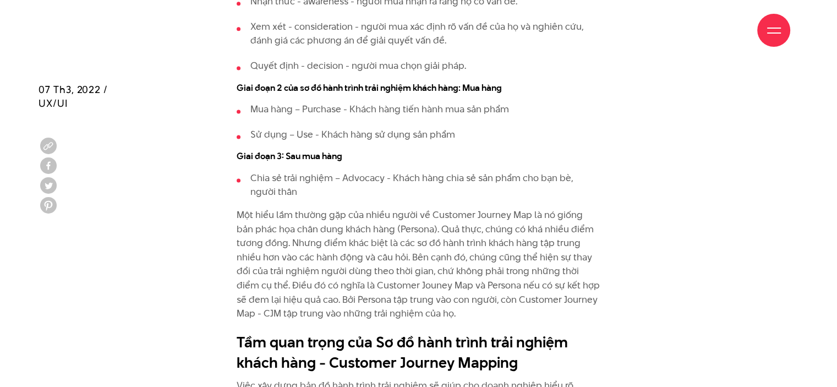
scroll to position [1596, 0]
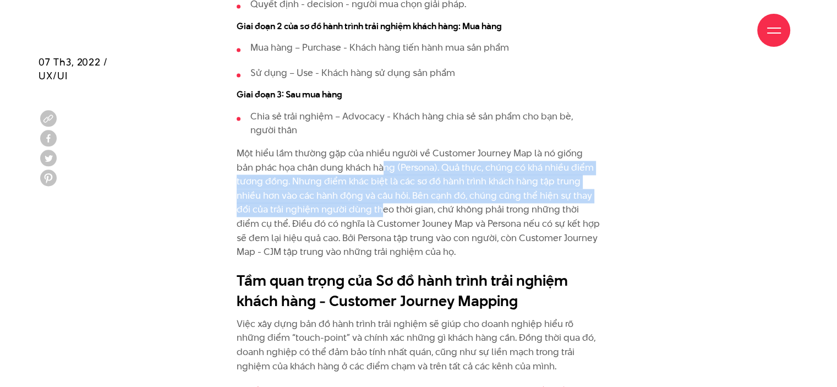
drag, startPoint x: 366, startPoint y: 170, endPoint x: 379, endPoint y: 206, distance: 38.5
click at [379, 206] on p "Một hiểu lầm thường gặp của nhiều người về Customer Journey Map là nó giống bản…" at bounding box center [419, 202] width 364 height 113
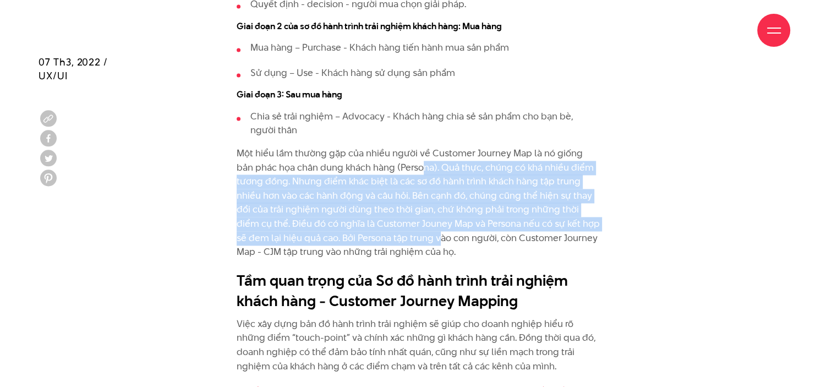
drag, startPoint x: 405, startPoint y: 167, endPoint x: 428, endPoint y: 234, distance: 70.8
click at [428, 234] on p "Một hiểu lầm thường gặp của nhiều người về Customer Journey Map là nó giống bản…" at bounding box center [419, 202] width 364 height 113
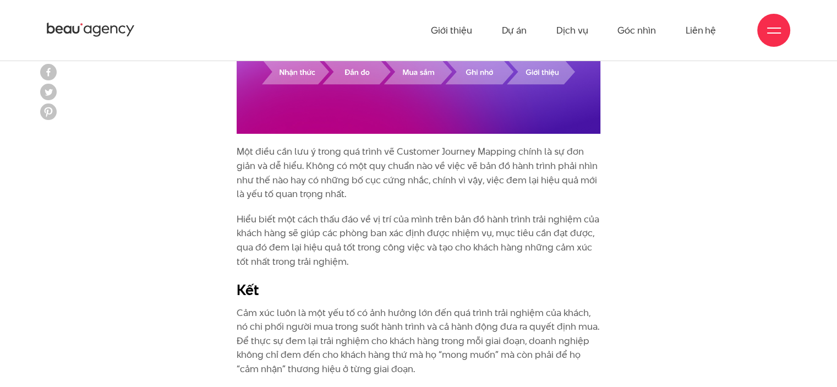
scroll to position [4238, 0]
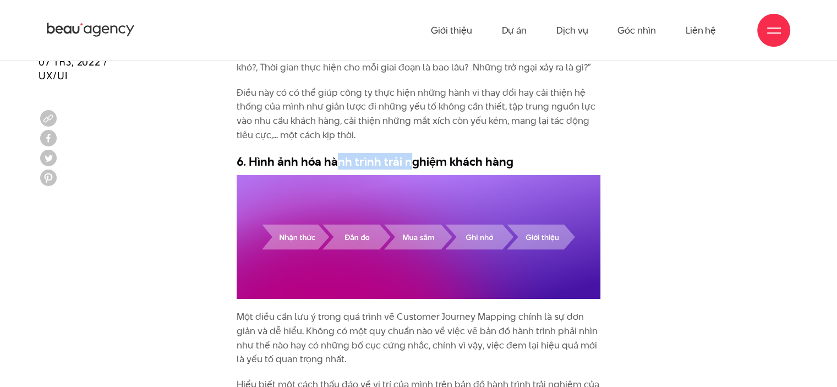
drag, startPoint x: 336, startPoint y: 154, endPoint x: 404, endPoint y: 162, distance: 68.7
click at [404, 162] on h3 "6. Hình ảnh hóa hành trình trải nghiệm khách hàng" at bounding box center [419, 161] width 364 height 17
